Goal: Browse casually

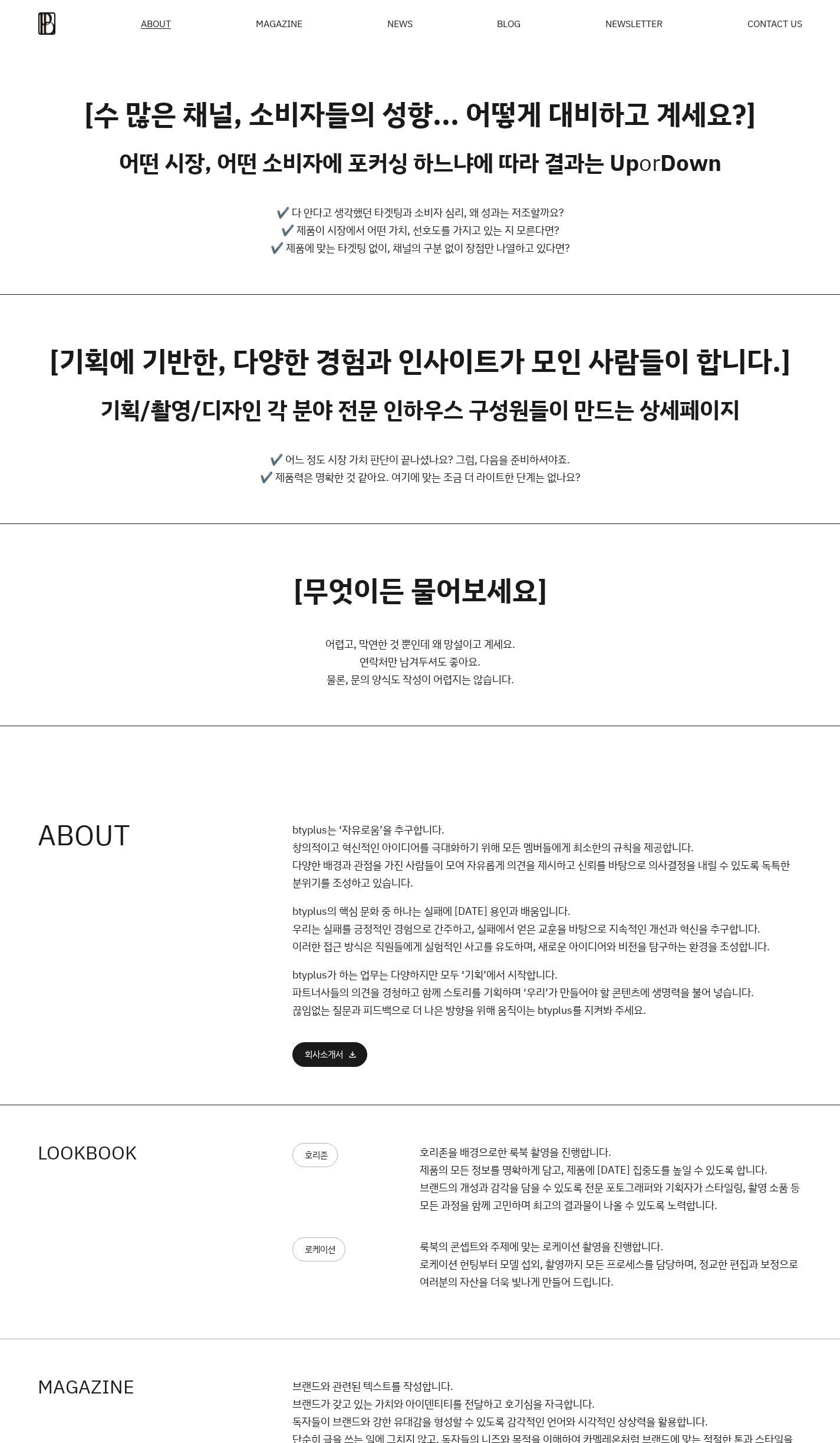
click at [49, 21] on img at bounding box center [47, 24] width 18 height 24
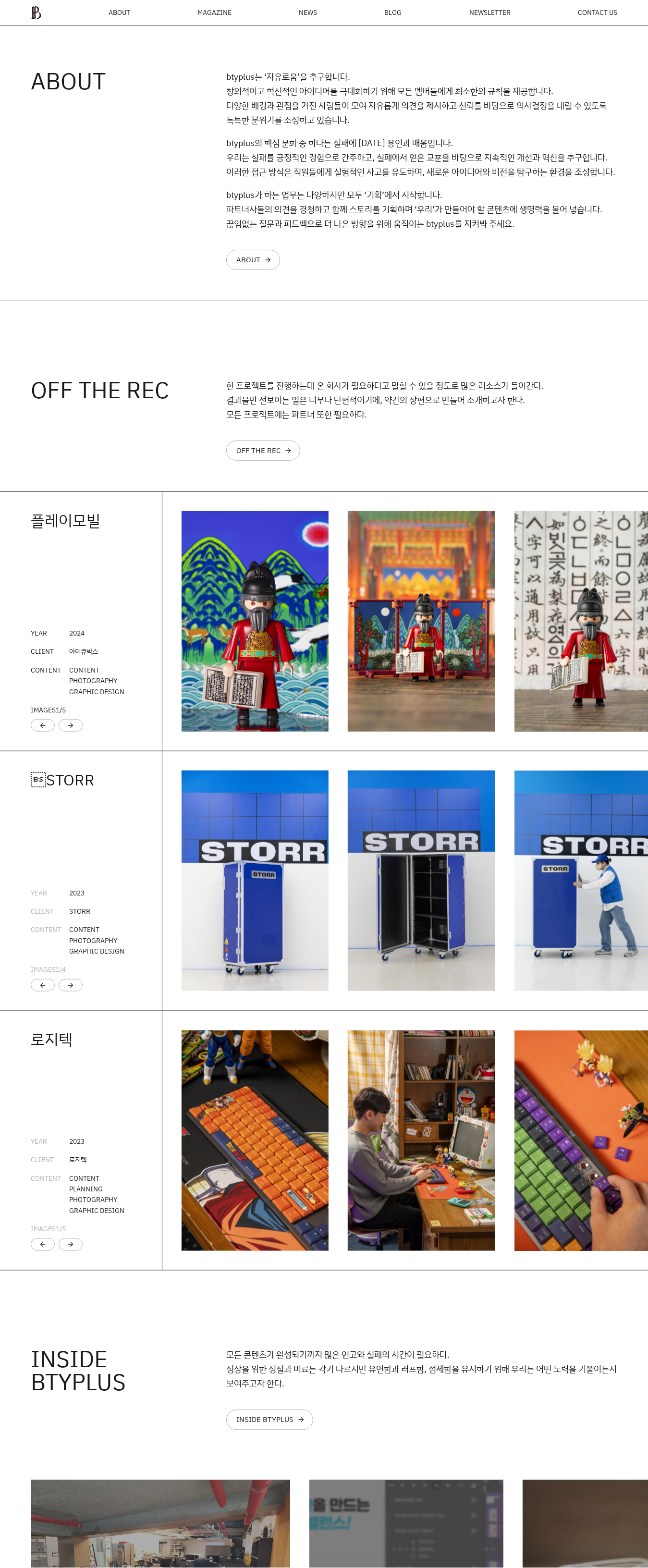
scroll to position [1719, 0]
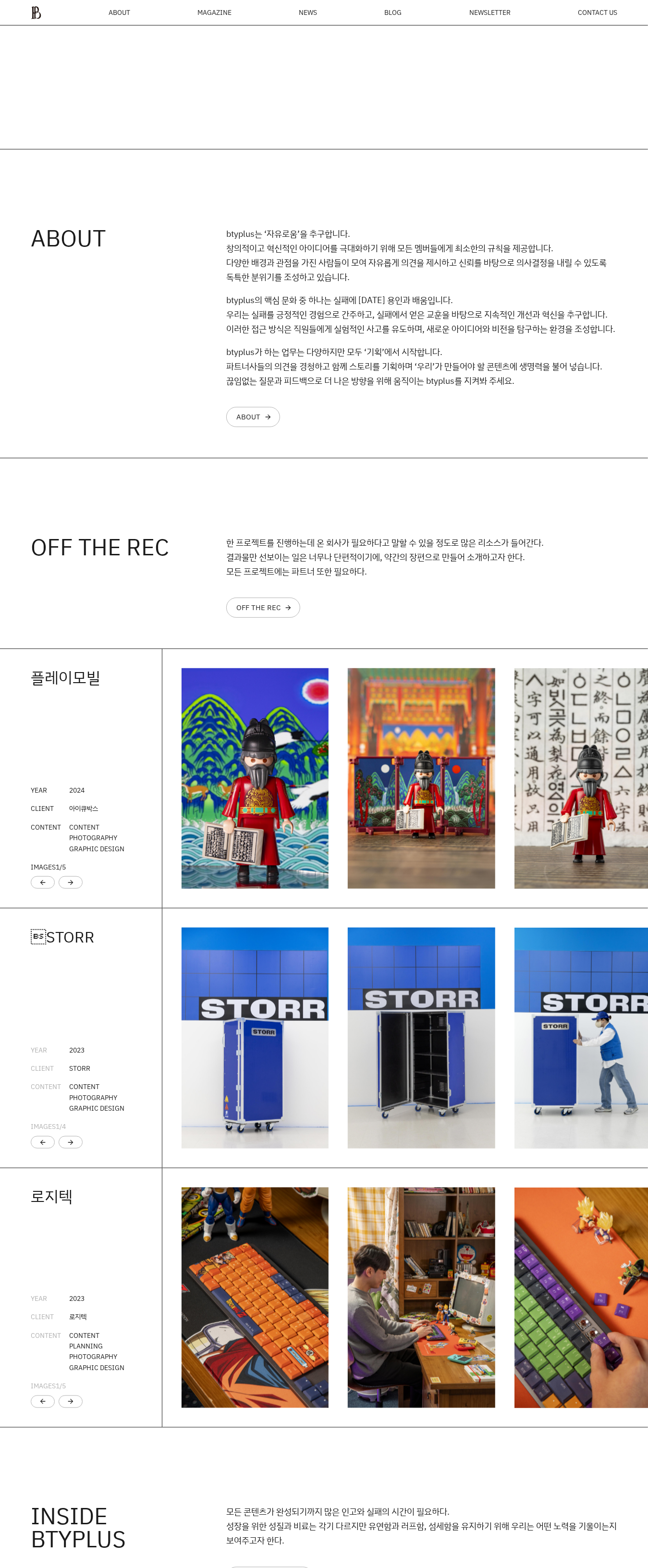
click at [148, 470] on div "BETTER [DATE] THAN [DATE] From contents developers, editors, photographer, desi…" at bounding box center [324, 117] width 648 height 3622
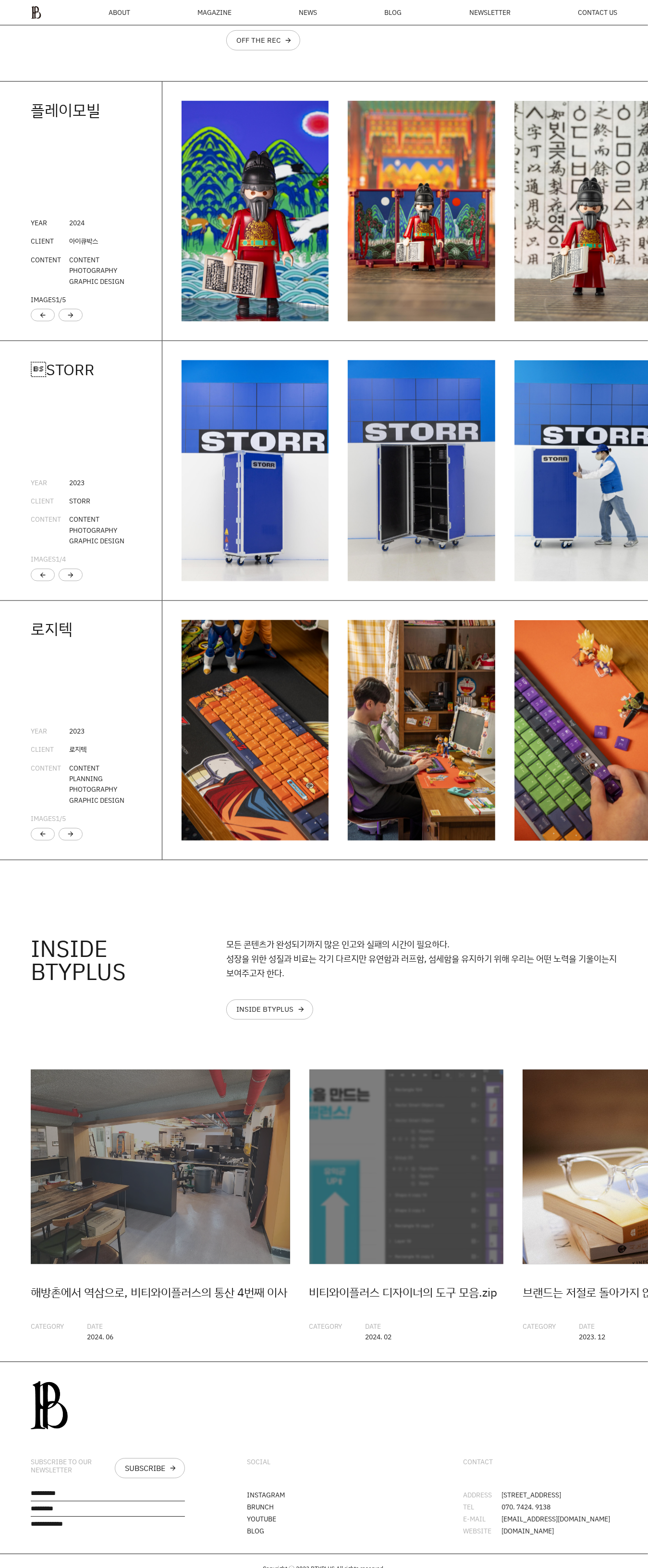
scroll to position [2337, 0]
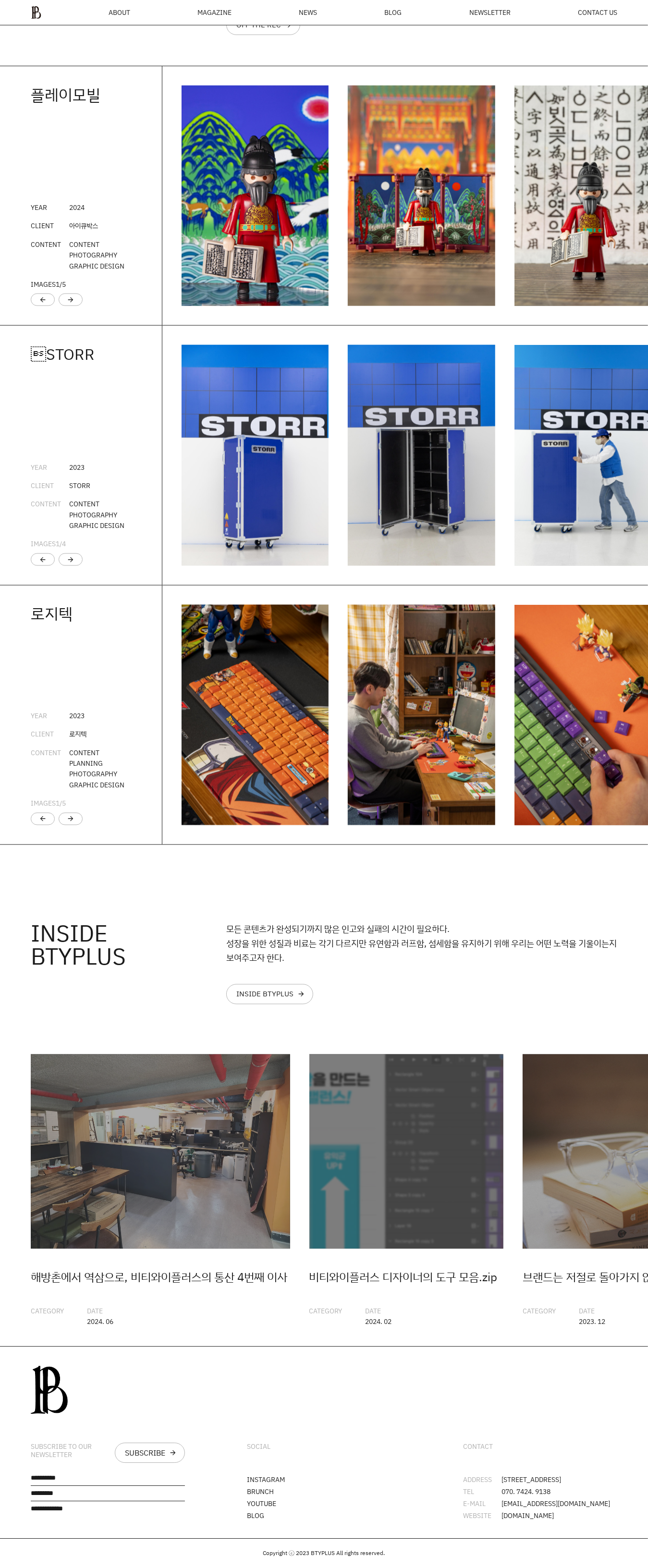
click at [493, 943] on p "모든 콘텐츠가 완성되기까지 많은 인고와 실패의 시간이 필요하다. 성장을 위한 성질과 비료는 각기 다르지만 유연함과 러프함, 섬세함을 유지하기 …" at bounding box center [422, 943] width 391 height 43
drag, startPoint x: 549, startPoint y: 997, endPoint x: 412, endPoint y: 986, distance: 137.4
click at [412, 986] on div "INSIDE BTYPLUS 모든 콘텐츠가 완성되기까지 많은 인고와 실패의 시간이 필요하다. 성장을 위한 성질과 비료는 각기 다르지만 유연함과 …" at bounding box center [324, 940] width 648 height 191
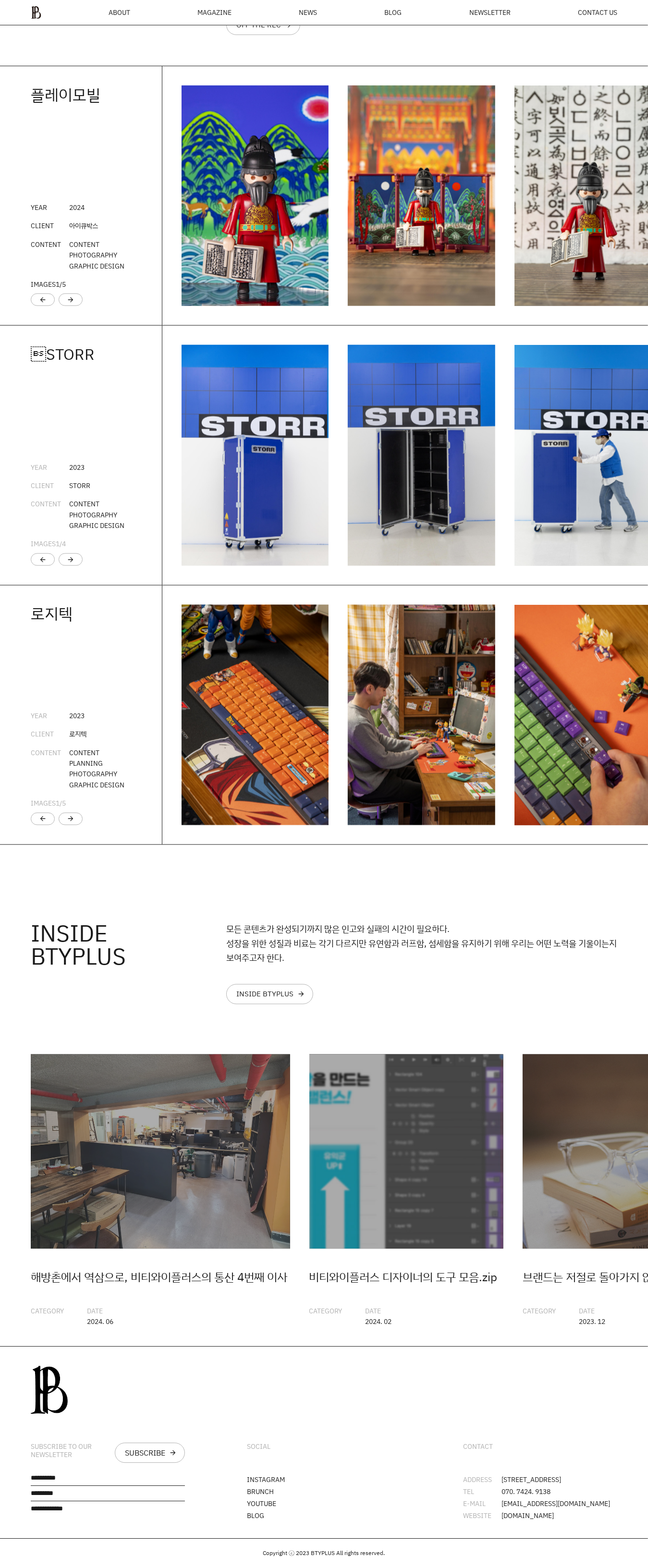
click at [482, 1073] on img "2 / 20" at bounding box center [406, 1152] width 195 height 195
